Goal: Navigation & Orientation: Find specific page/section

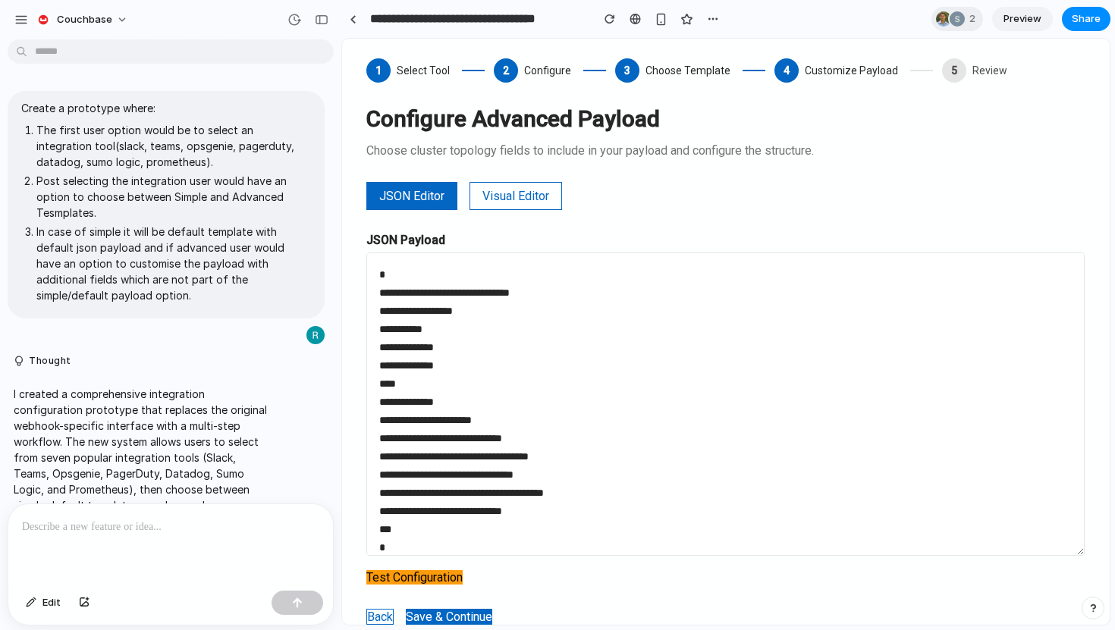
scroll to position [3381, 0]
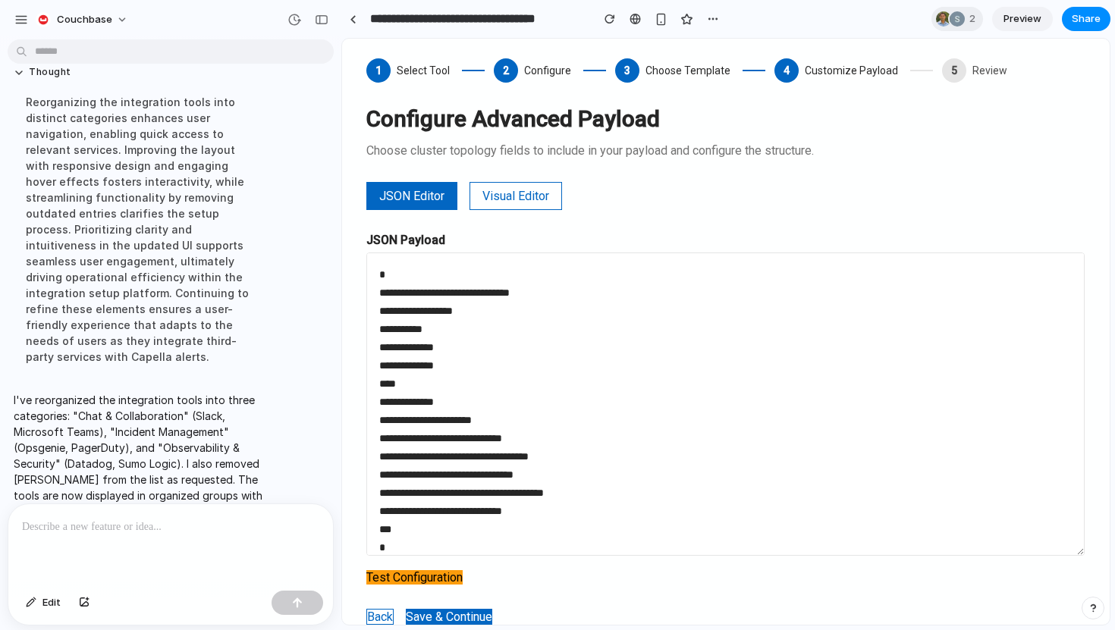
click at [439, 615] on button "Save & Continue" at bounding box center [449, 617] width 86 height 16
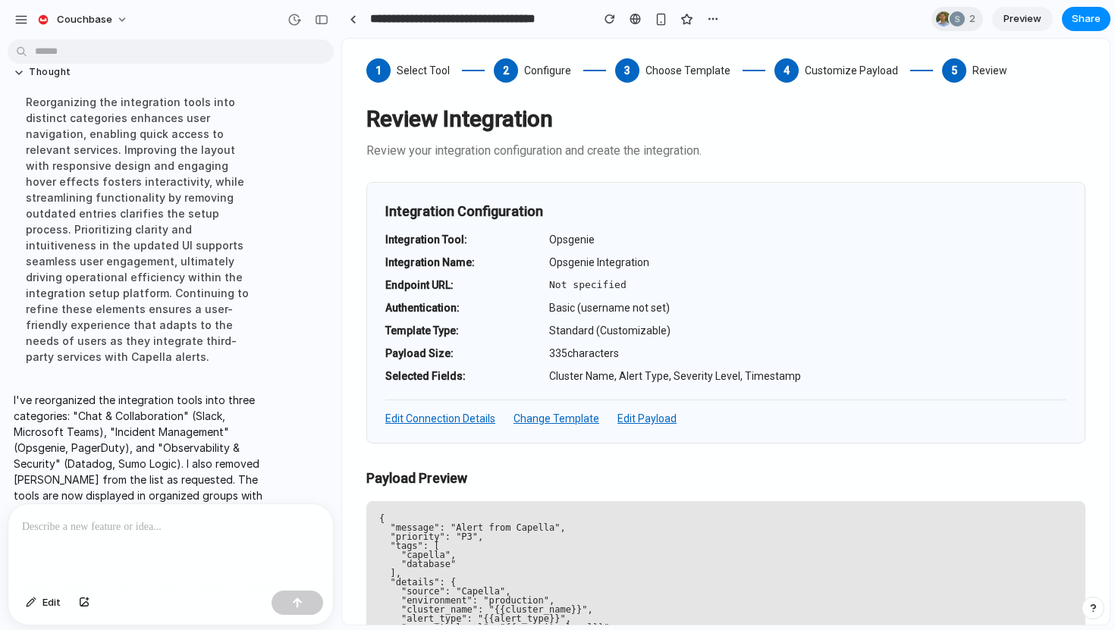
scroll to position [373, 0]
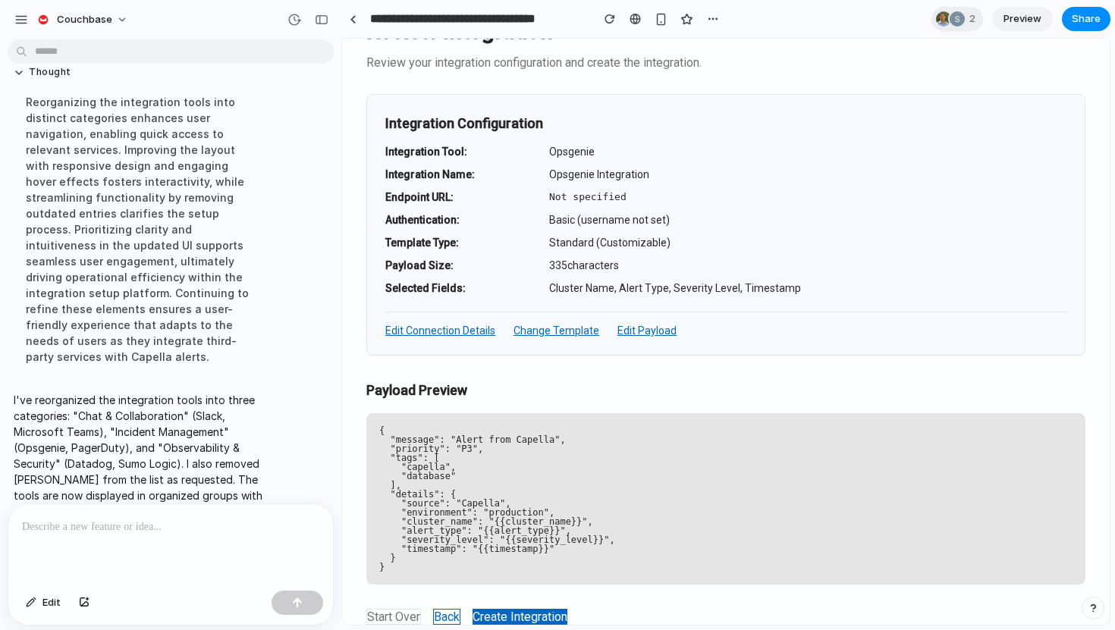
click at [500, 614] on button "Create Integration" at bounding box center [519, 617] width 95 height 16
click at [444, 503] on pre "{ "message": "Alert from Capella", "priority": "P3", "tags": [ "capella", "data…" at bounding box center [725, 499] width 693 height 146
click at [448, 618] on button "Back" at bounding box center [446, 617] width 27 height 16
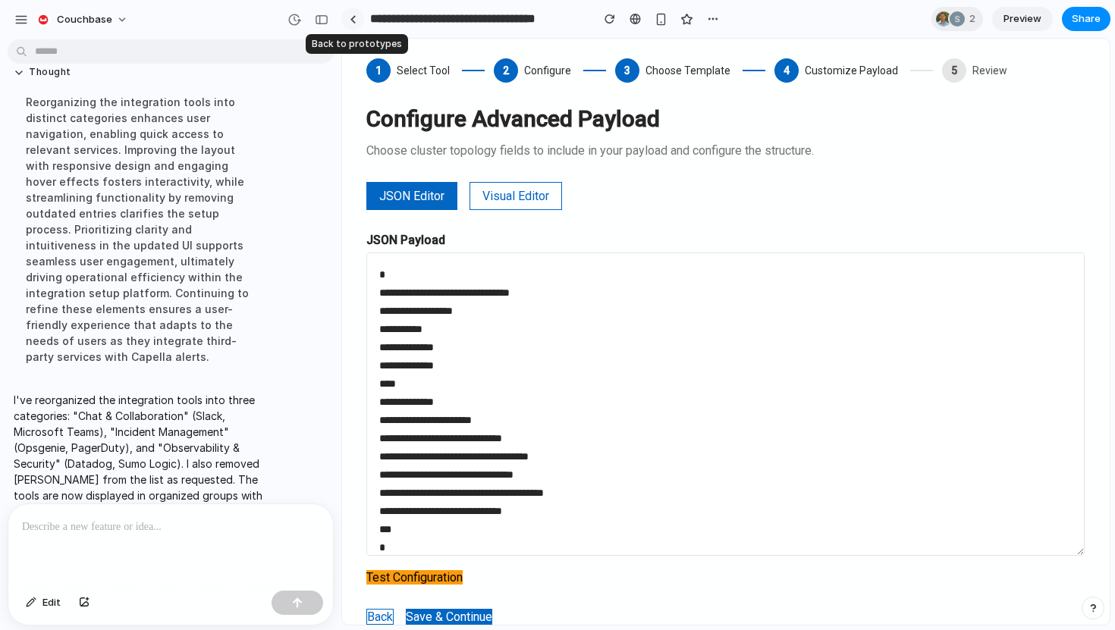
click at [355, 20] on div at bounding box center [353, 19] width 7 height 8
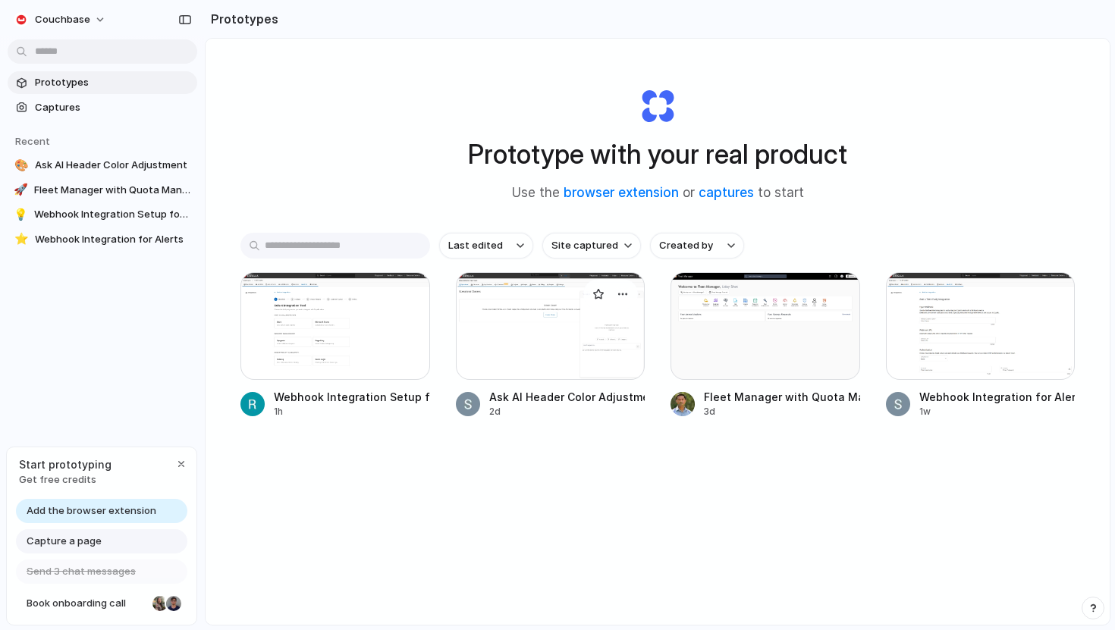
click at [556, 363] on div at bounding box center [551, 326] width 190 height 108
